Goal: Learn about a topic

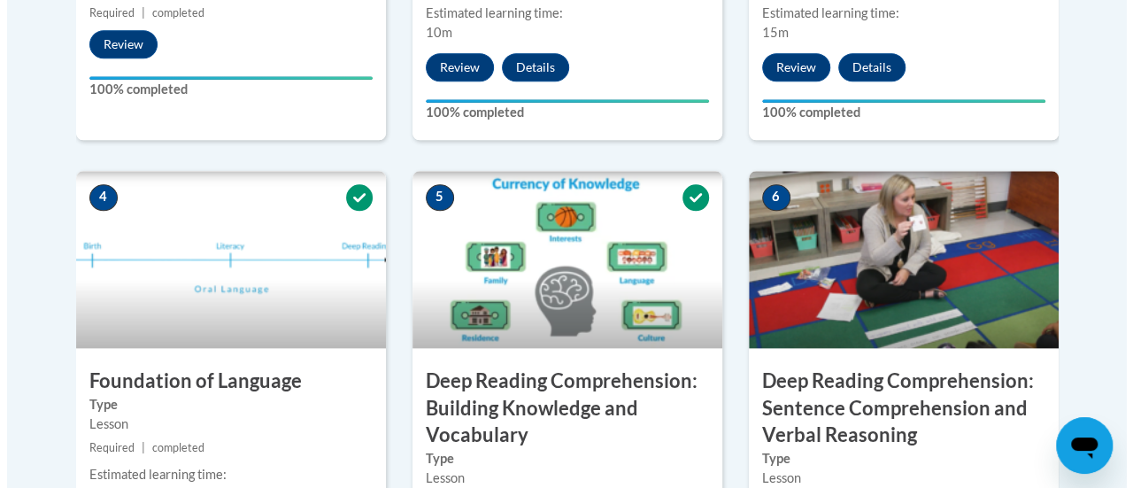
scroll to position [1151, 0]
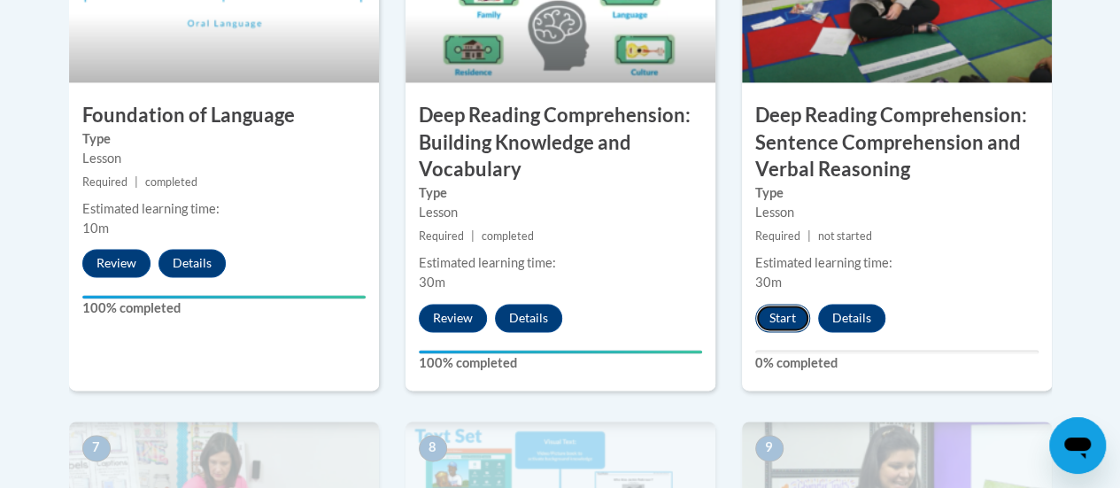
click at [777, 321] on button "Start" at bounding box center [782, 318] width 55 height 28
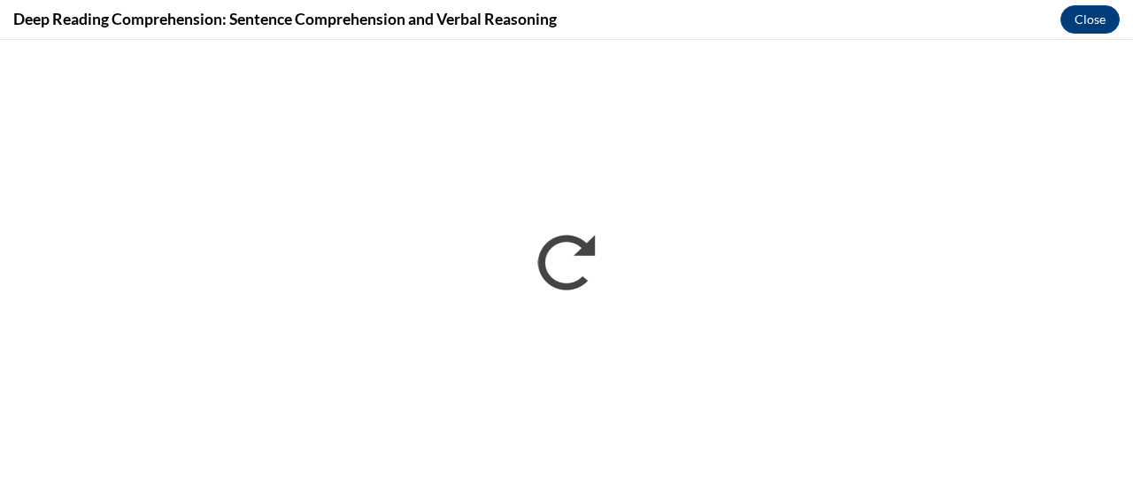
scroll to position [0, 0]
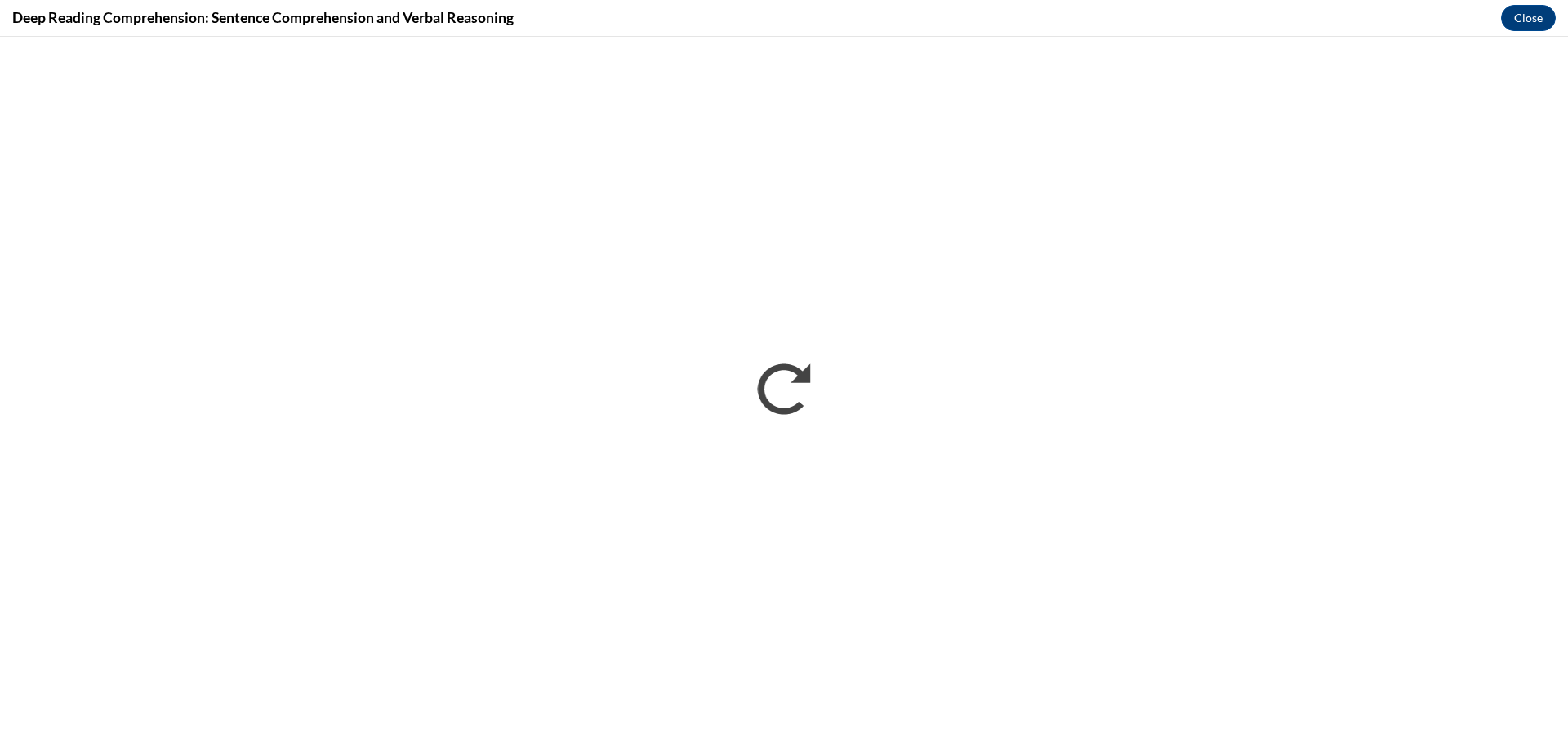
drag, startPoint x: 1349, startPoint y: 6, endPoint x: 1337, endPoint y: -18, distance: 26.8
